Goal: Find specific fact: Find specific fact

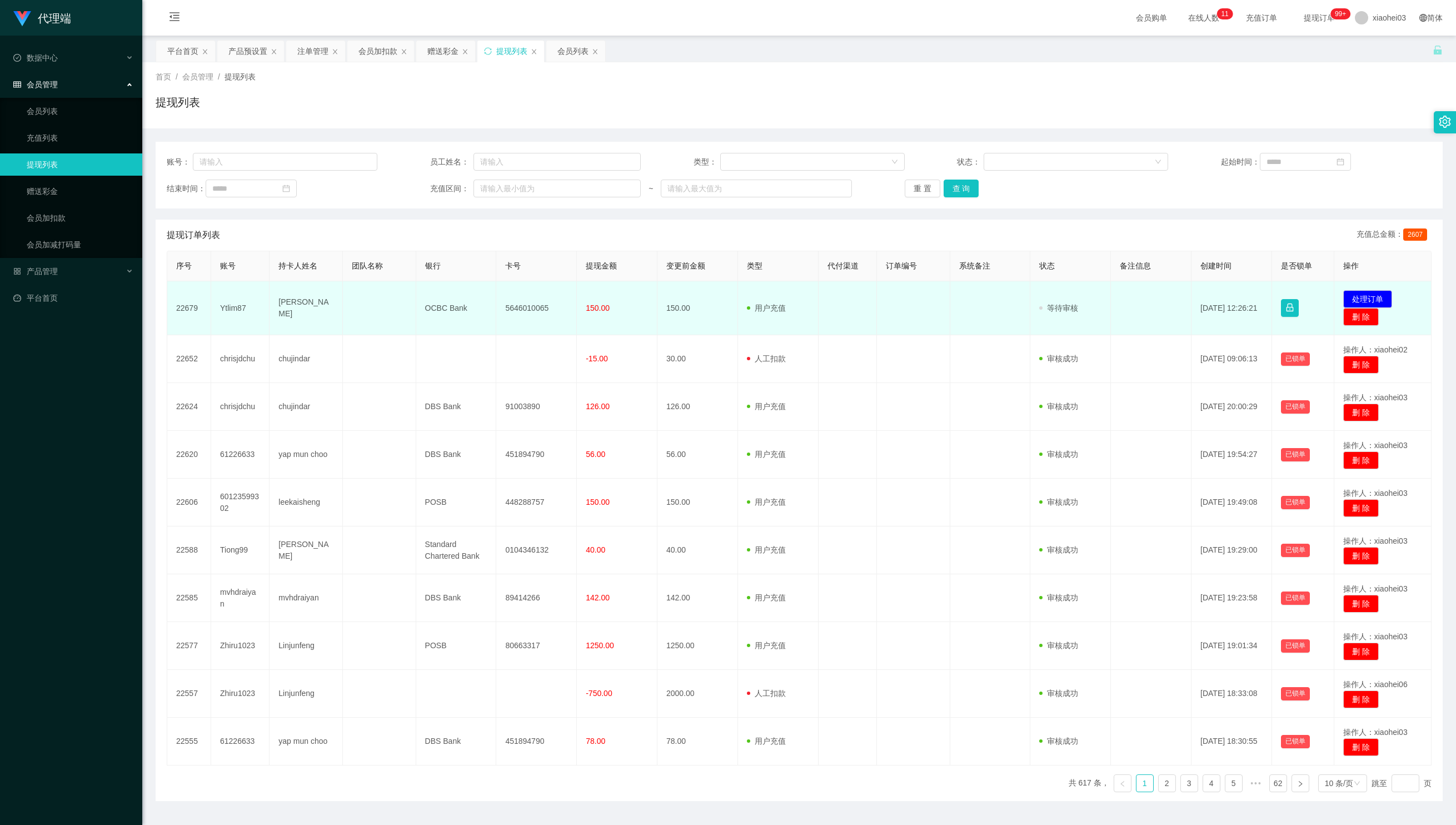
click at [590, 319] on td "150.00" at bounding box center [617, 308] width 81 height 54
click at [513, 310] on td "5646010065" at bounding box center [536, 308] width 81 height 54
copy td "5646010065"
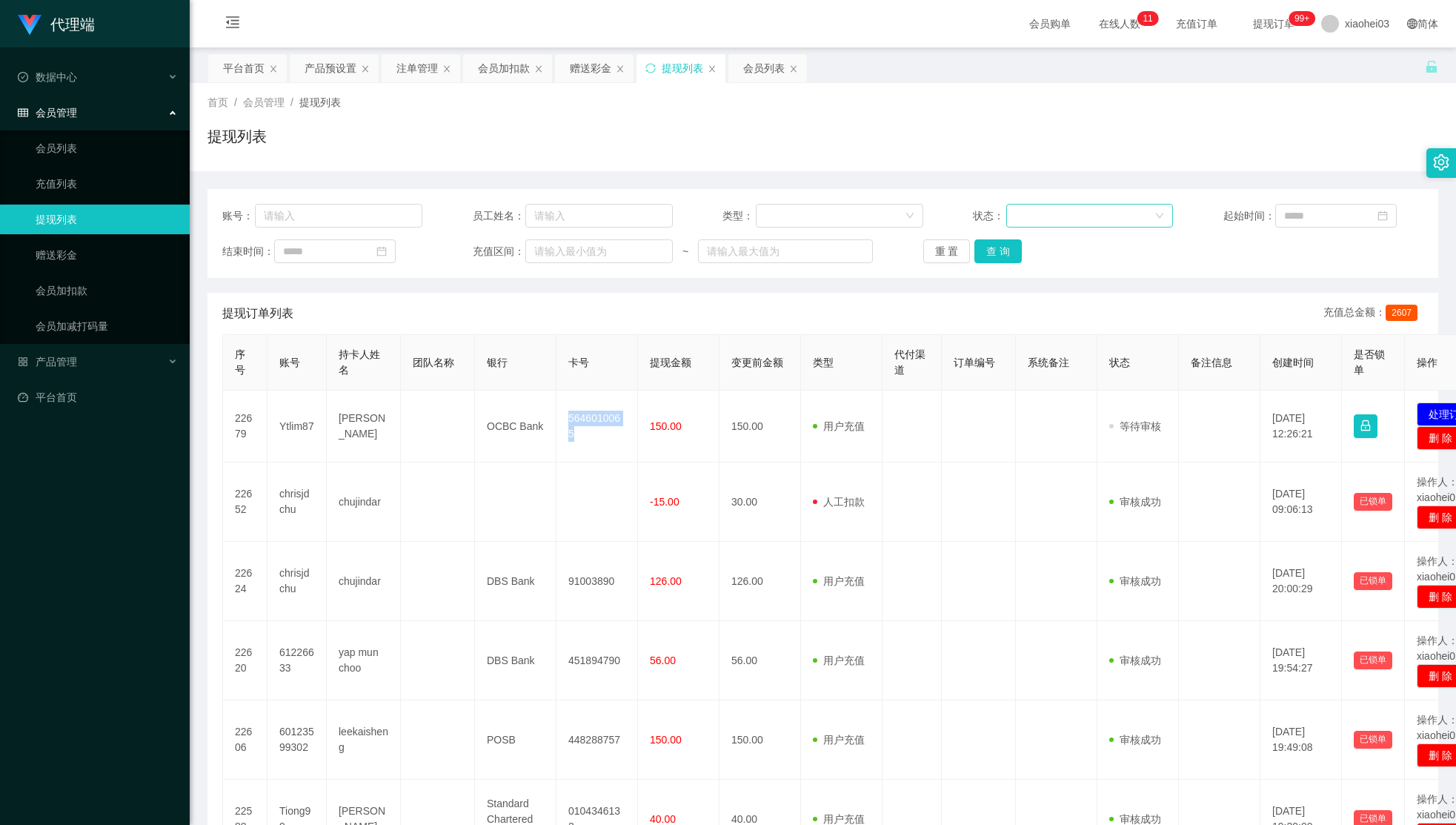
click at [1118, 214] on div at bounding box center [1085, 215] width 139 height 22
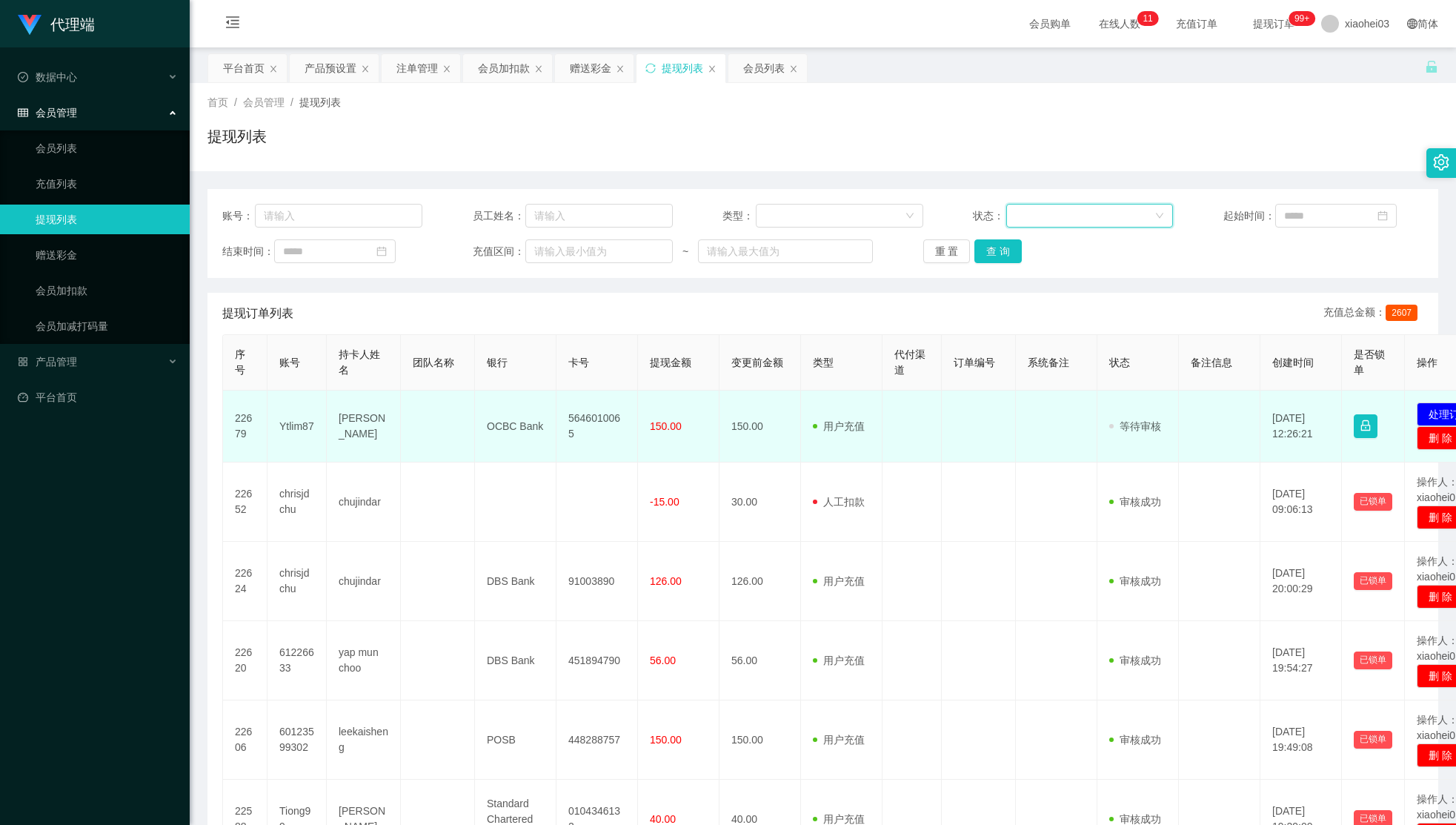
click at [329, 408] on td "[PERSON_NAME]" at bounding box center [364, 426] width 74 height 72
click at [356, 418] on td "[PERSON_NAME]" at bounding box center [364, 426] width 74 height 72
drag, startPoint x: 356, startPoint y: 418, endPoint x: 391, endPoint y: 438, distance: 40.3
click at [356, 425] on td "[PERSON_NAME]" at bounding box center [364, 426] width 74 height 72
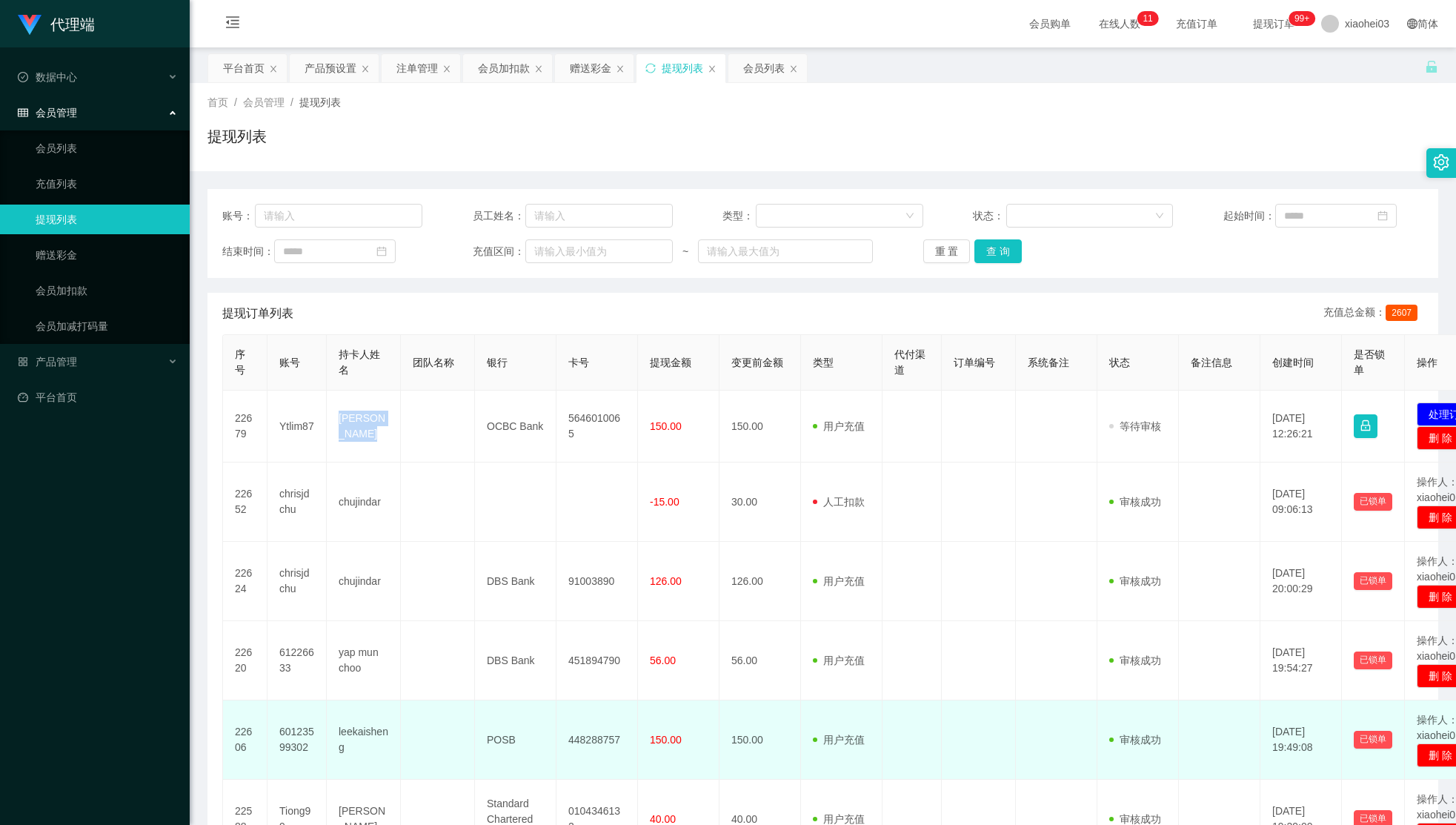
copy td "[PERSON_NAME]"
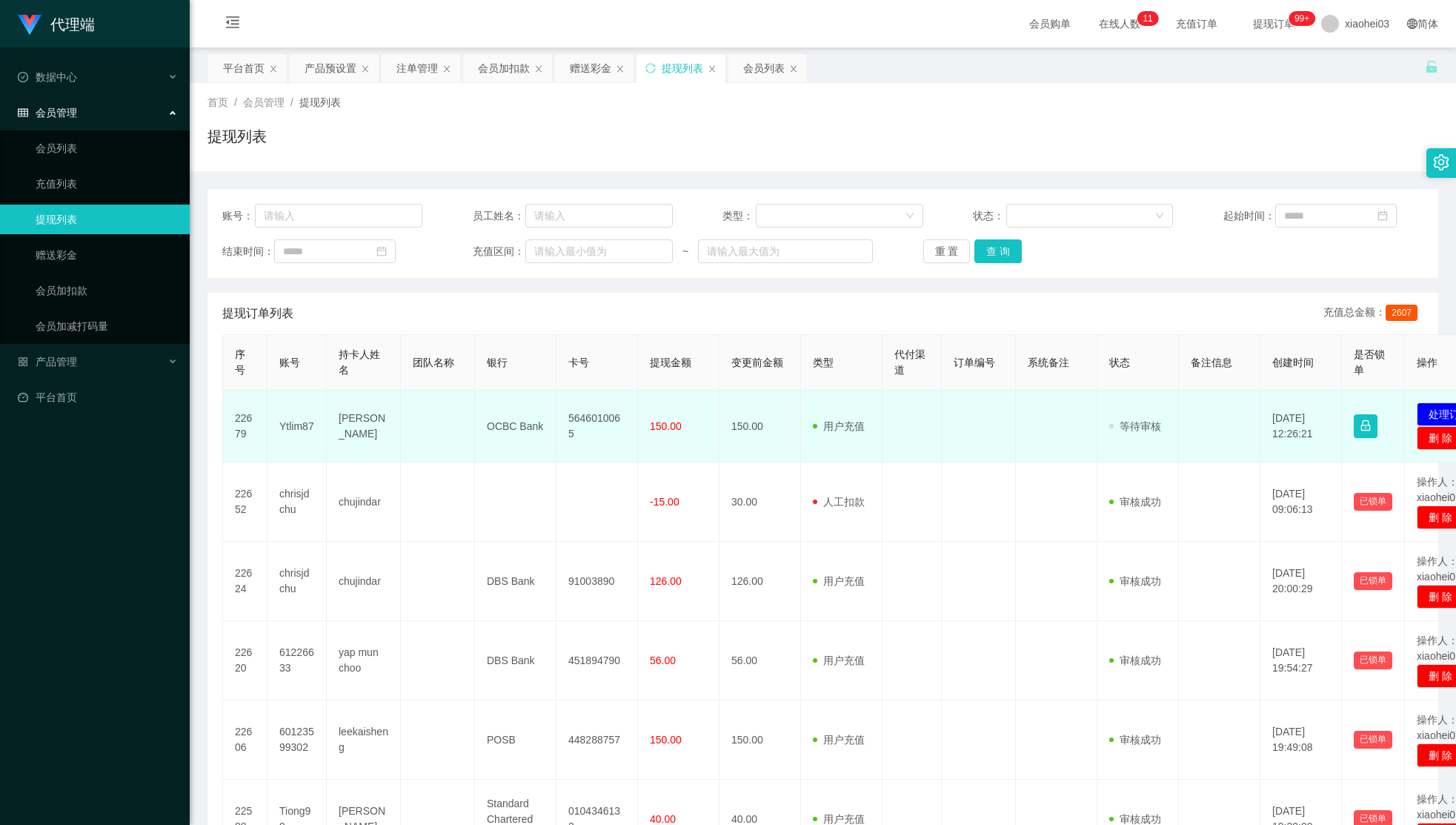
click at [517, 427] on td "OCBC Bank" at bounding box center [516, 426] width 81 height 72
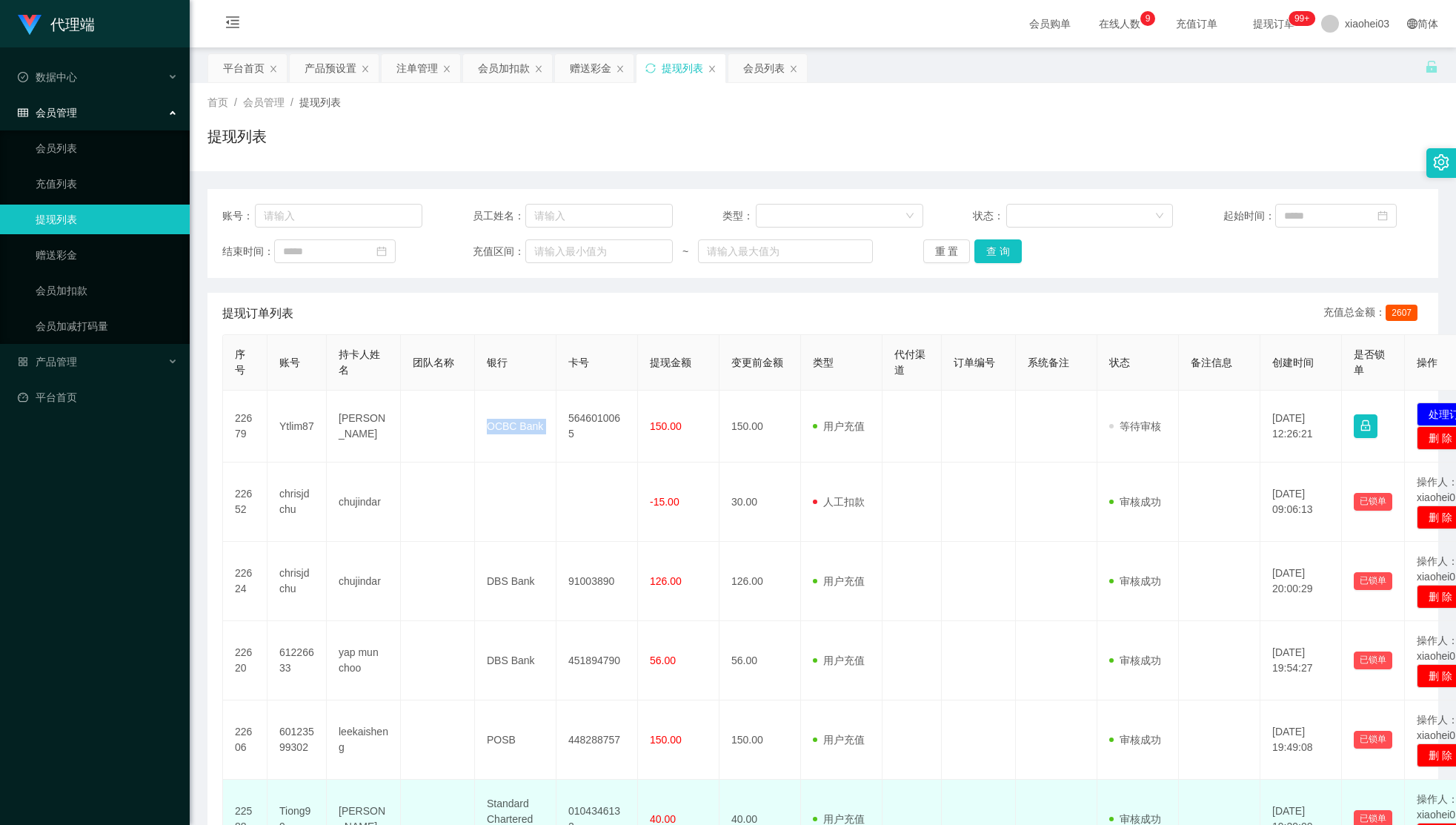
copy td "OCBC Bank"
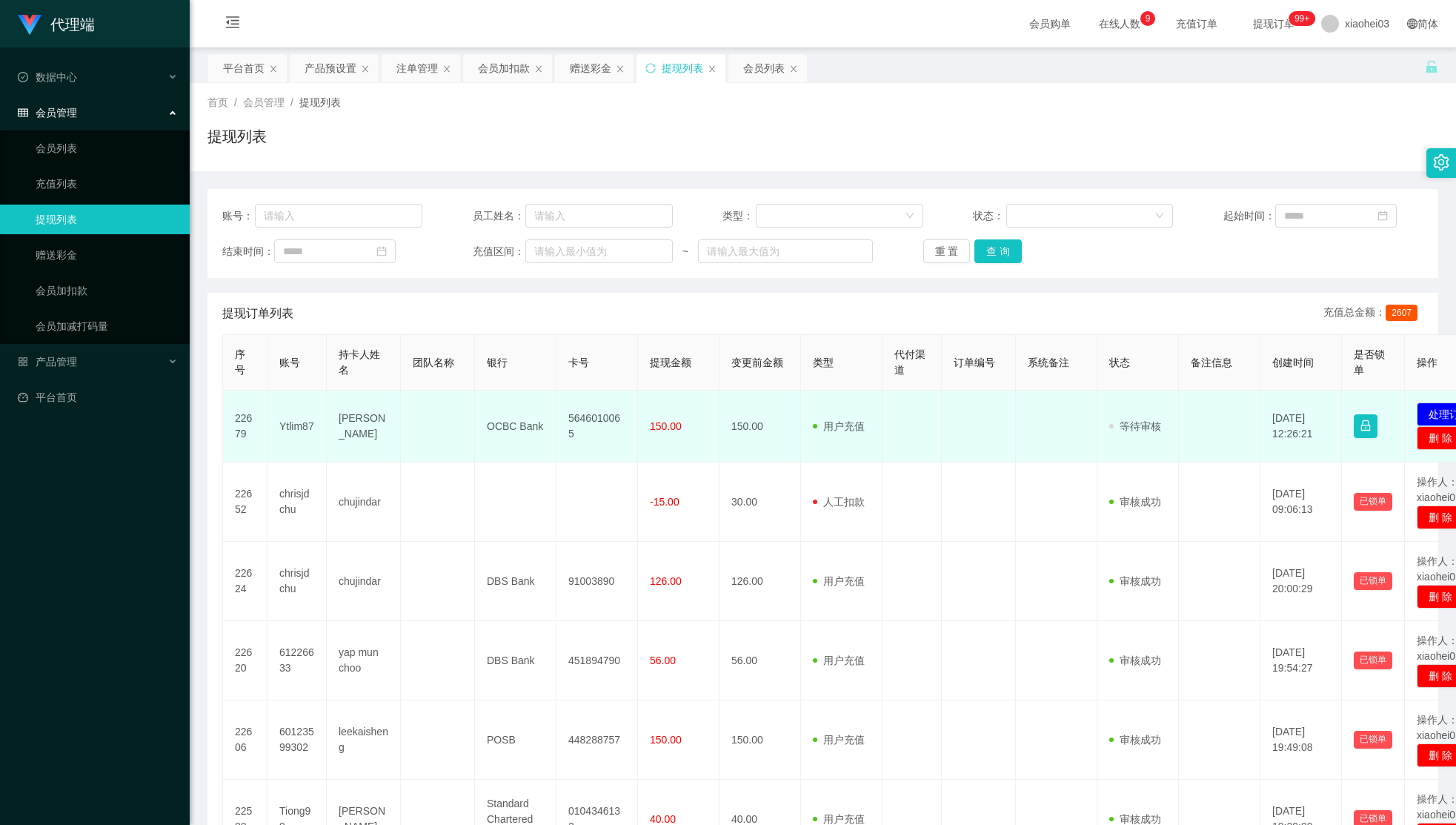
click at [599, 427] on td "5646010065" at bounding box center [597, 426] width 81 height 72
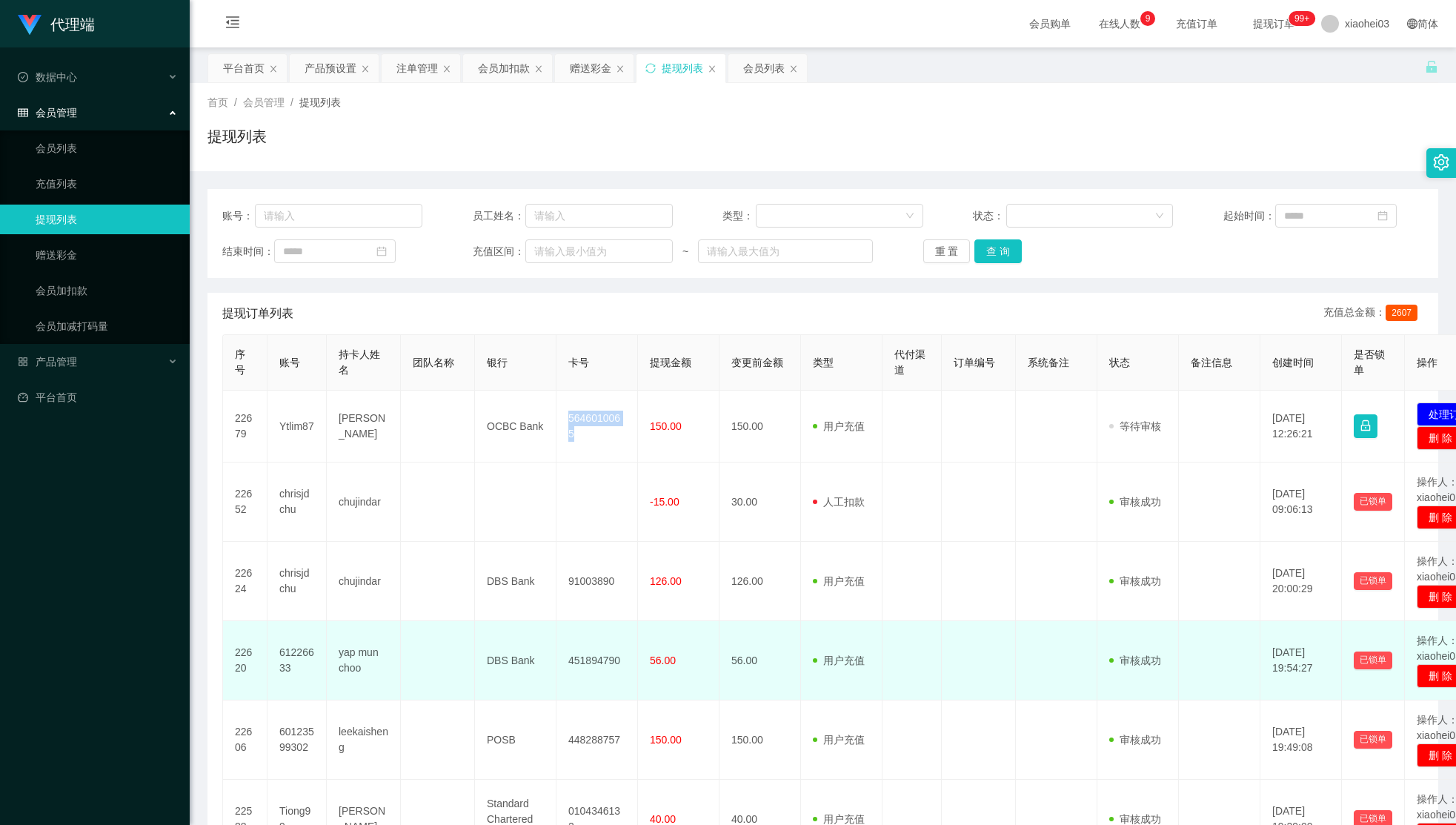
copy td "5646010065"
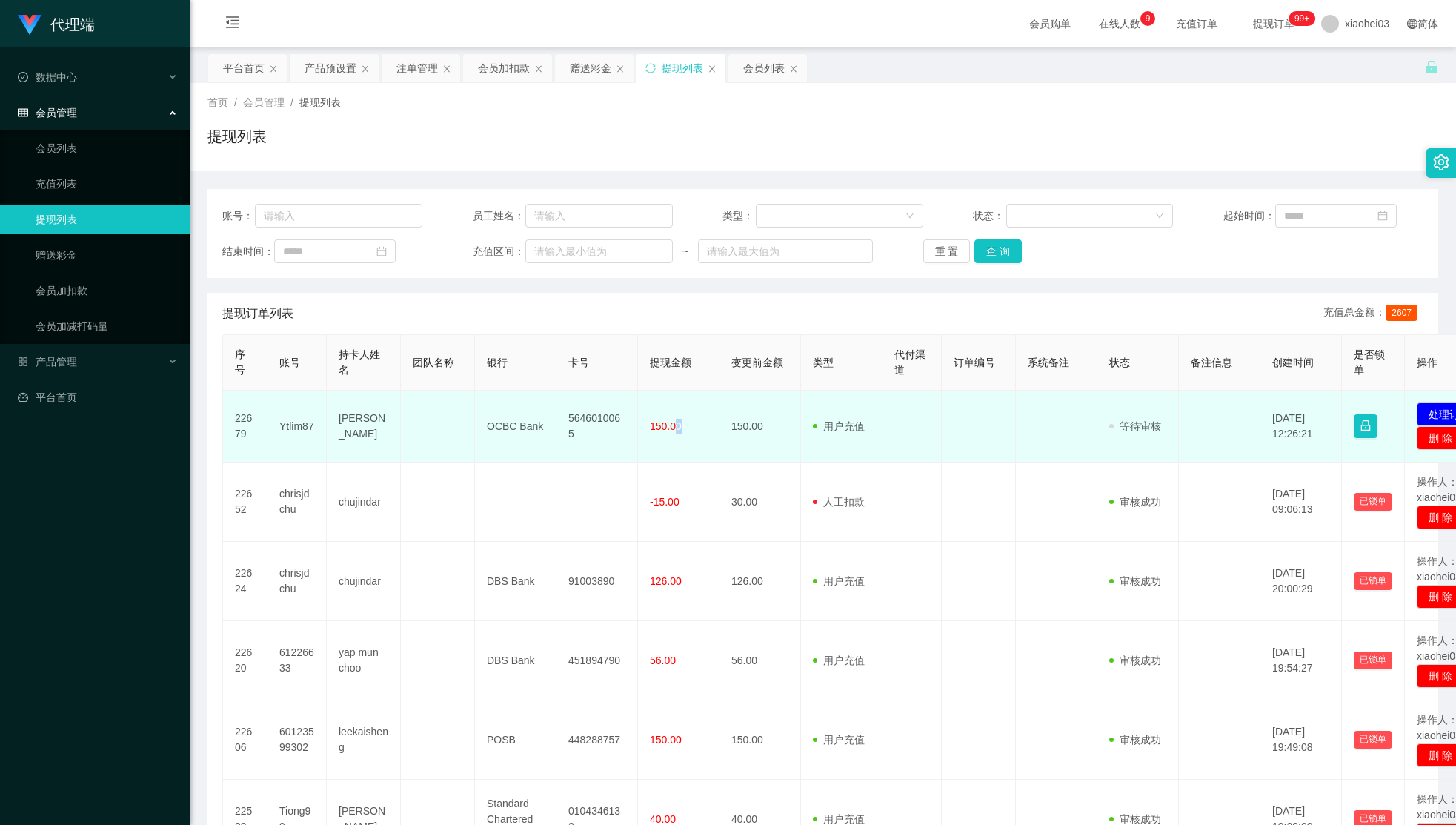
click at [676, 426] on span "150.00" at bounding box center [665, 426] width 32 height 11
click at [663, 430] on span "150.00" at bounding box center [665, 426] width 32 height 11
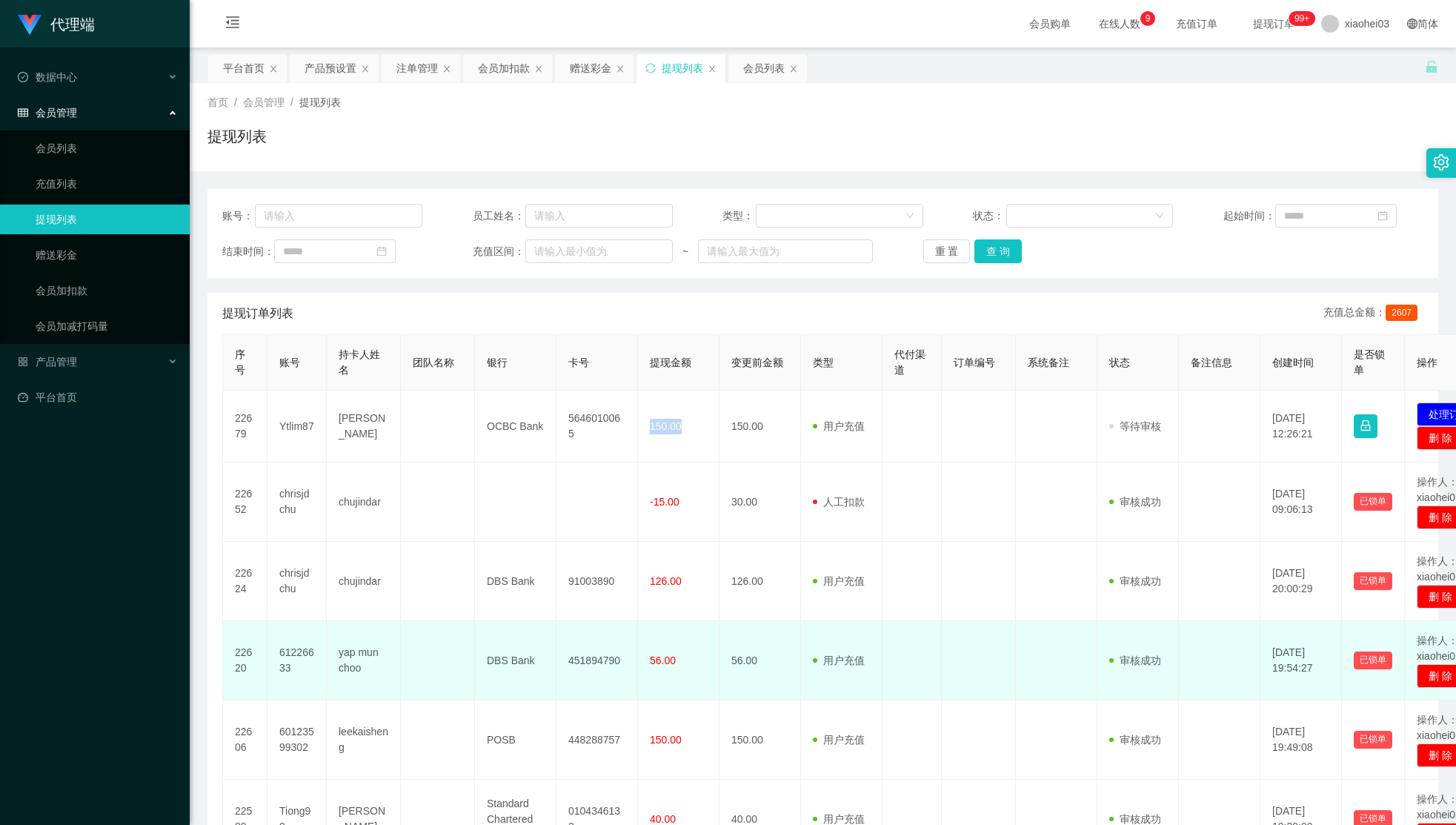
copy span "150.00"
